Goal: Task Accomplishment & Management: Manage account settings

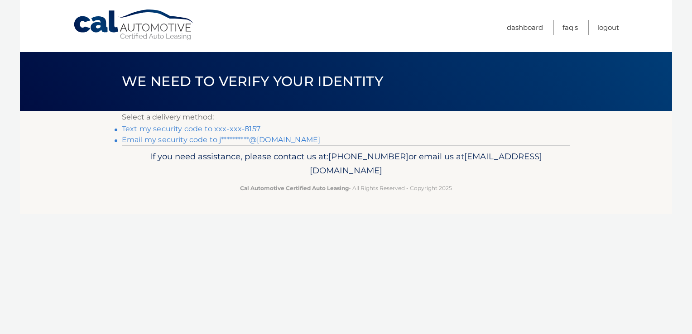
click at [203, 131] on link "Text my security code to xxx-xxx-8157" at bounding box center [191, 129] width 139 height 9
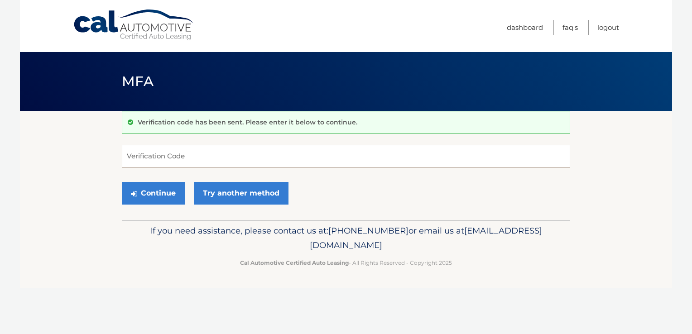
click at [209, 157] on input "Verification Code" at bounding box center [346, 156] width 448 height 23
type input "369228"
click at [122, 182] on button "Continue" at bounding box center [153, 193] width 63 height 23
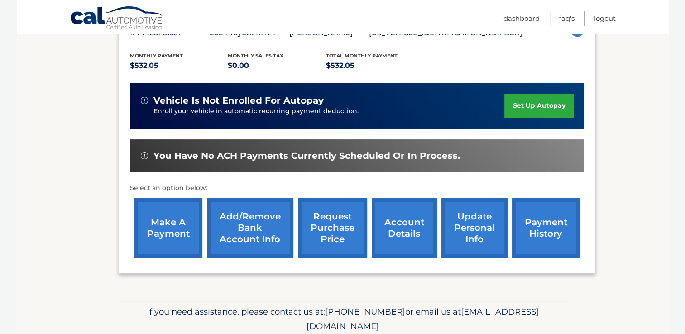
scroll to position [178, 0]
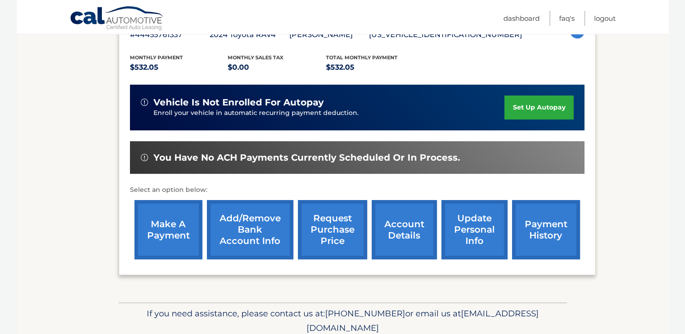
click at [167, 228] on link "make a payment" at bounding box center [169, 229] width 68 height 59
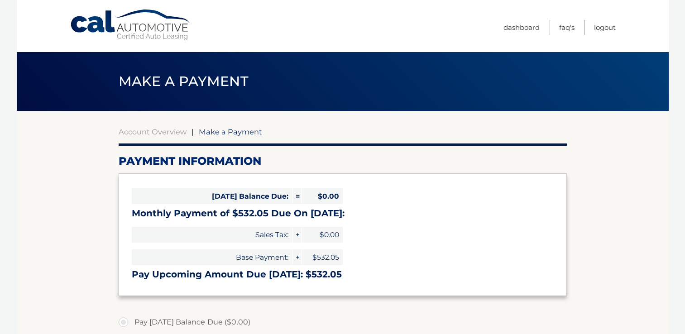
select select "ZjYxYWU0ODMtMzhkMy00MzZjLWE0ZTAtYmNmOTA4MDU3YjQx"
